Goal: Find specific page/section: Find specific page/section

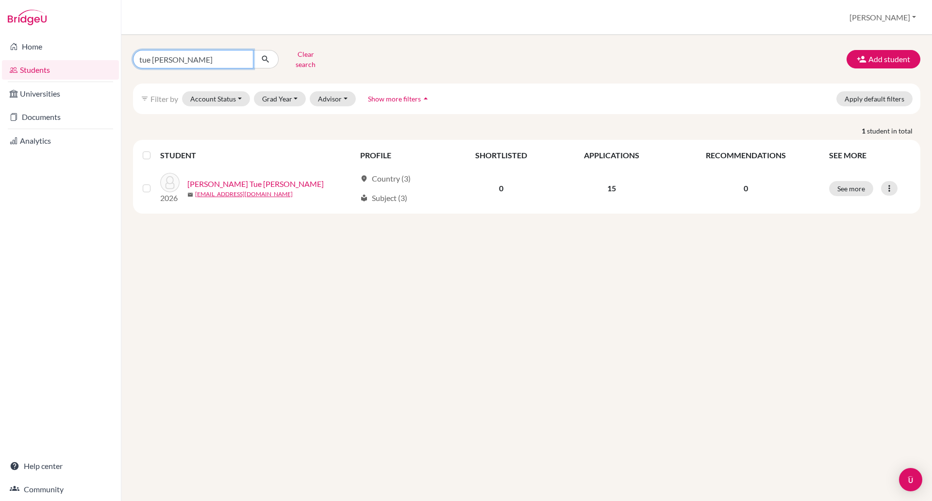
click at [181, 55] on input "tue [PERSON_NAME]" at bounding box center [193, 59] width 120 height 18
type input "t"
type input "chase"
click button "submit" at bounding box center [266, 59] width 26 height 18
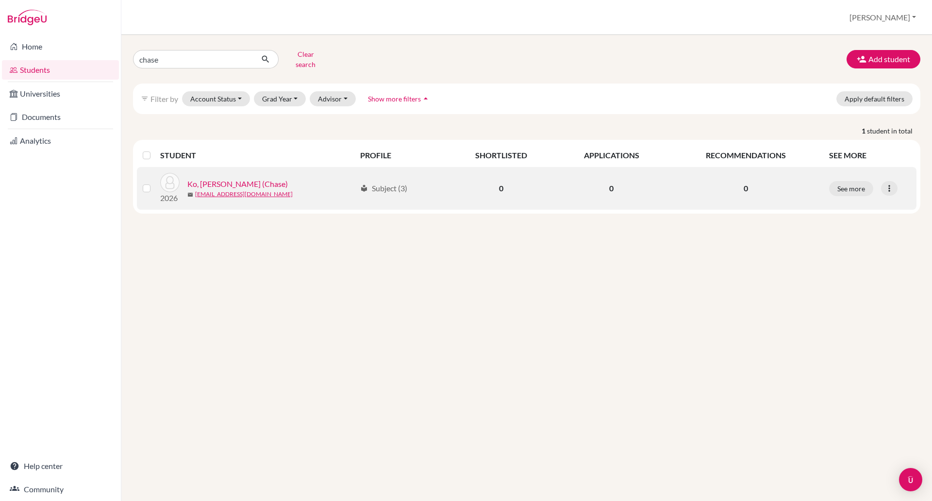
click at [213, 178] on link "Ko, [PERSON_NAME] (Chase)" at bounding box center [237, 184] width 101 height 12
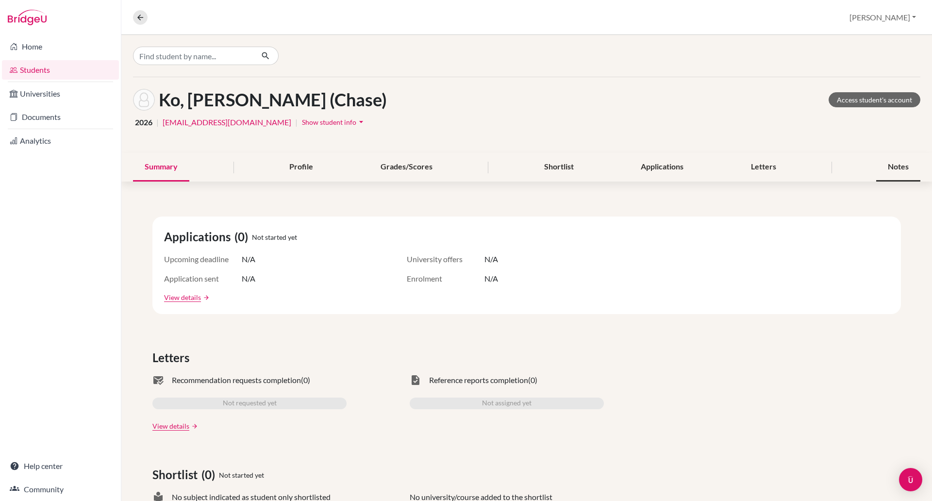
click at [892, 160] on div "Notes" at bounding box center [898, 167] width 44 height 29
